Goal: Task Accomplishment & Management: Use online tool/utility

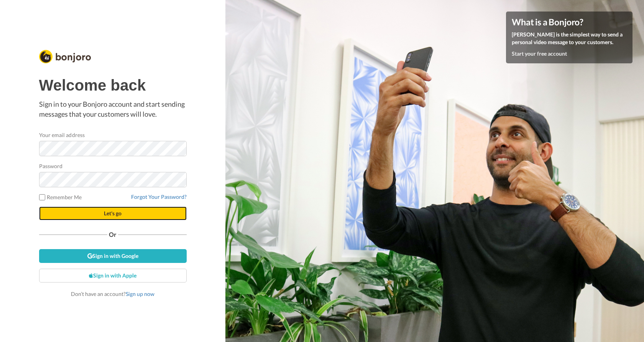
click at [99, 213] on button "Let's go" at bounding box center [113, 213] width 148 height 14
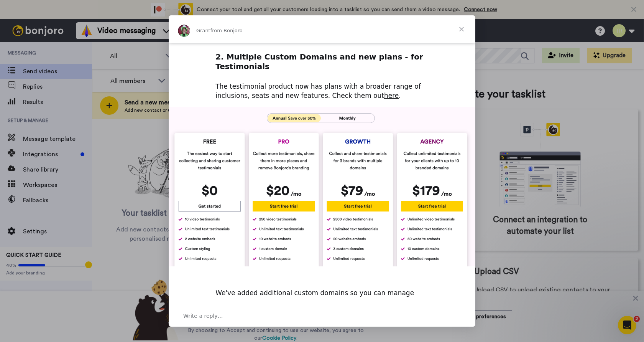
scroll to position [245, 0]
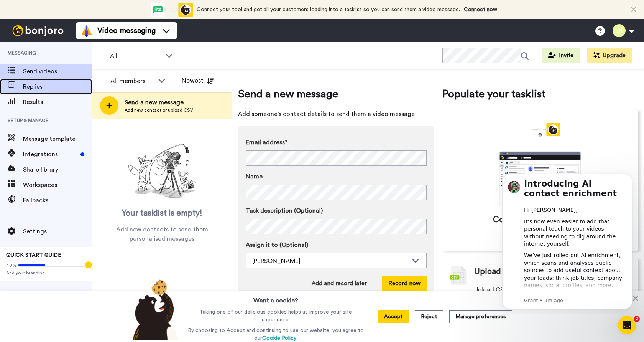
click at [32, 91] on div "Replies" at bounding box center [46, 86] width 92 height 15
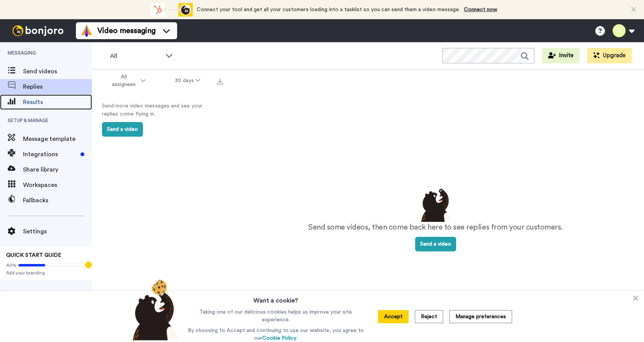
click at [36, 104] on span "Results" at bounding box center [57, 101] width 69 height 9
